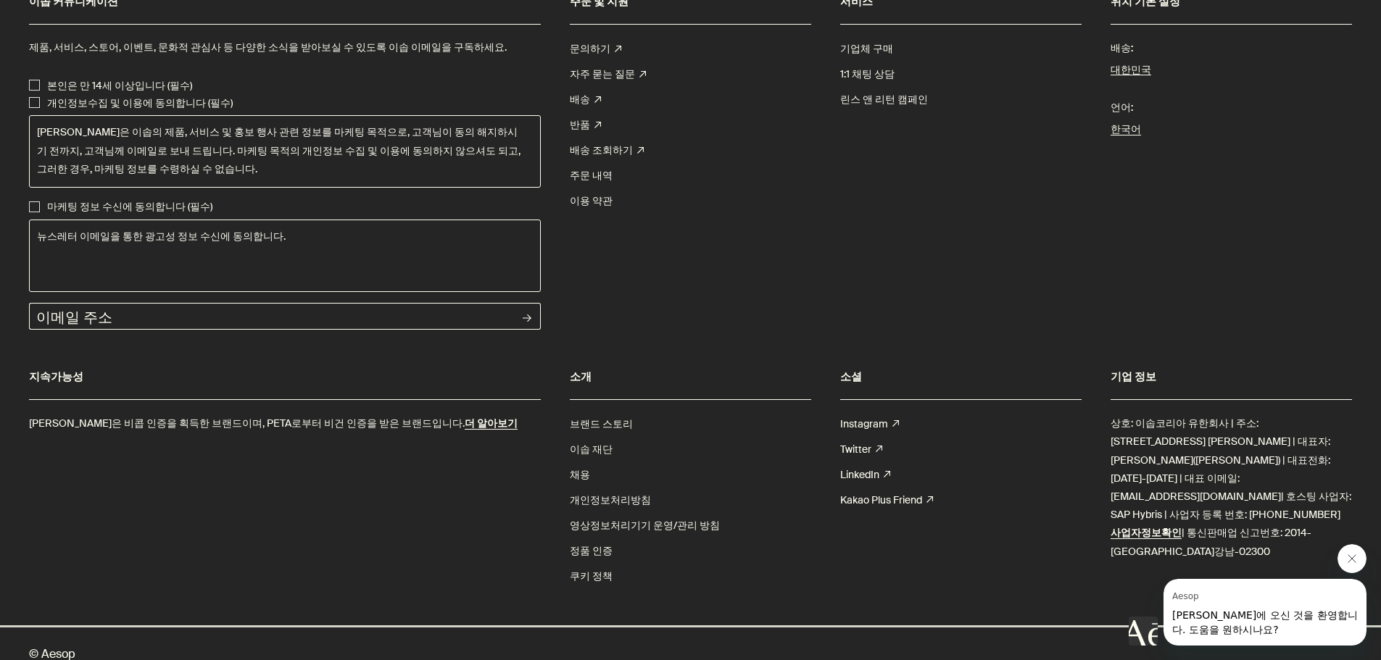
click at [594, 437] on link "이솝 재단" at bounding box center [591, 449] width 43 height 25
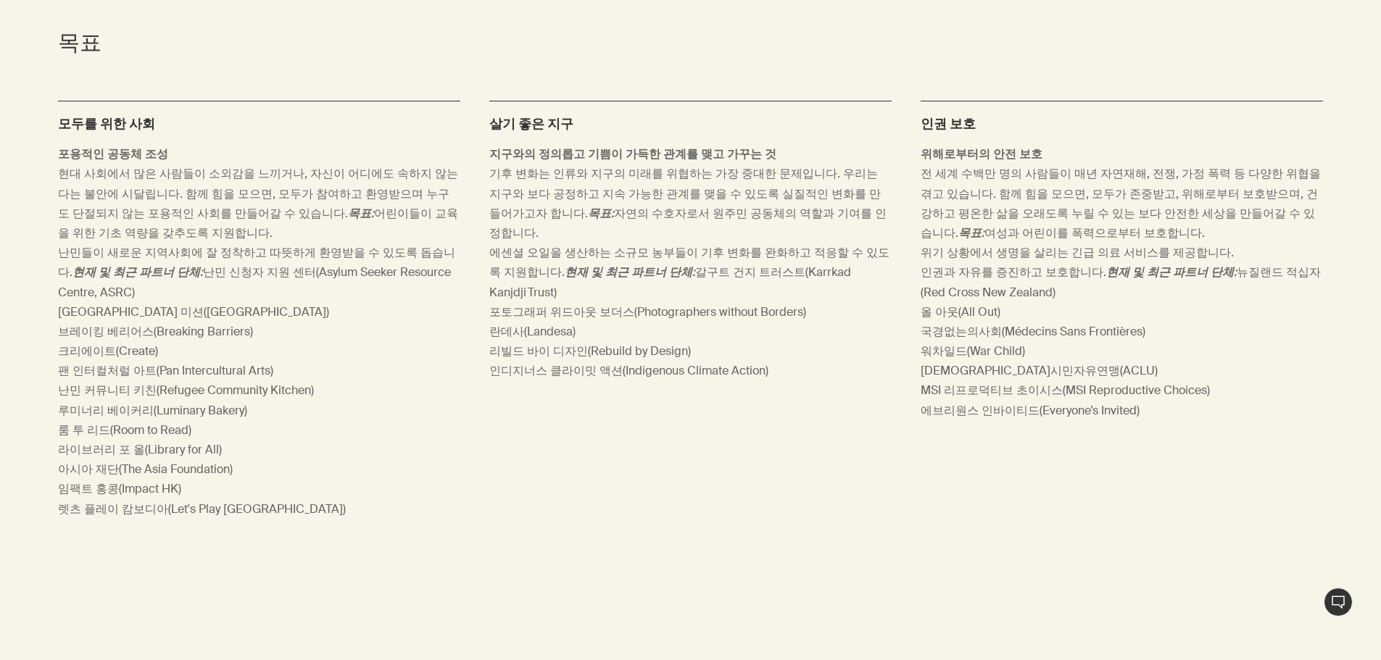
scroll to position [1159, 0]
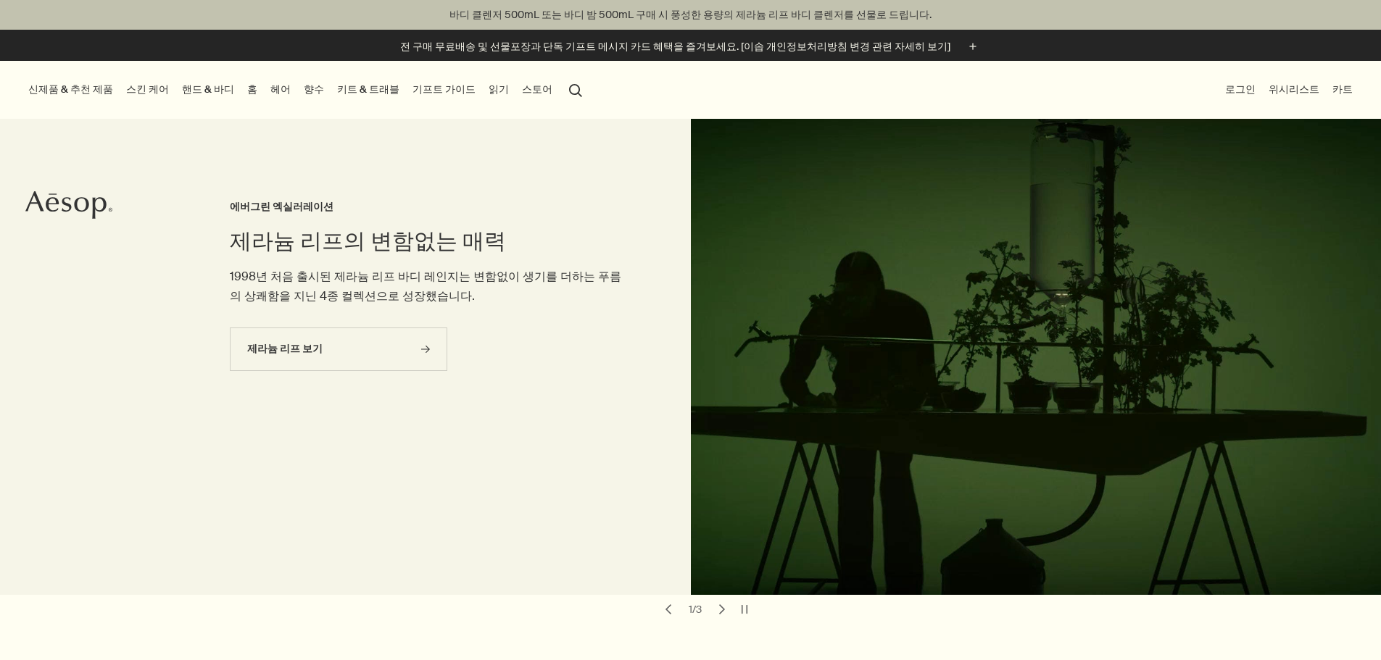
scroll to position [5135, 0]
